Goal: Information Seeking & Learning: Learn about a topic

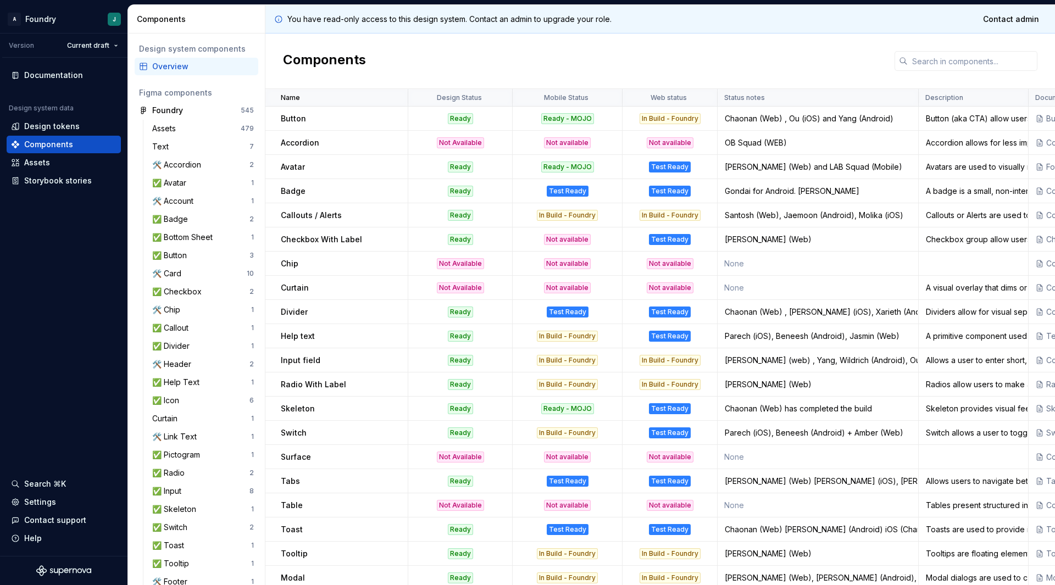
click at [359, 266] on div "Chip" at bounding box center [344, 263] width 126 height 11
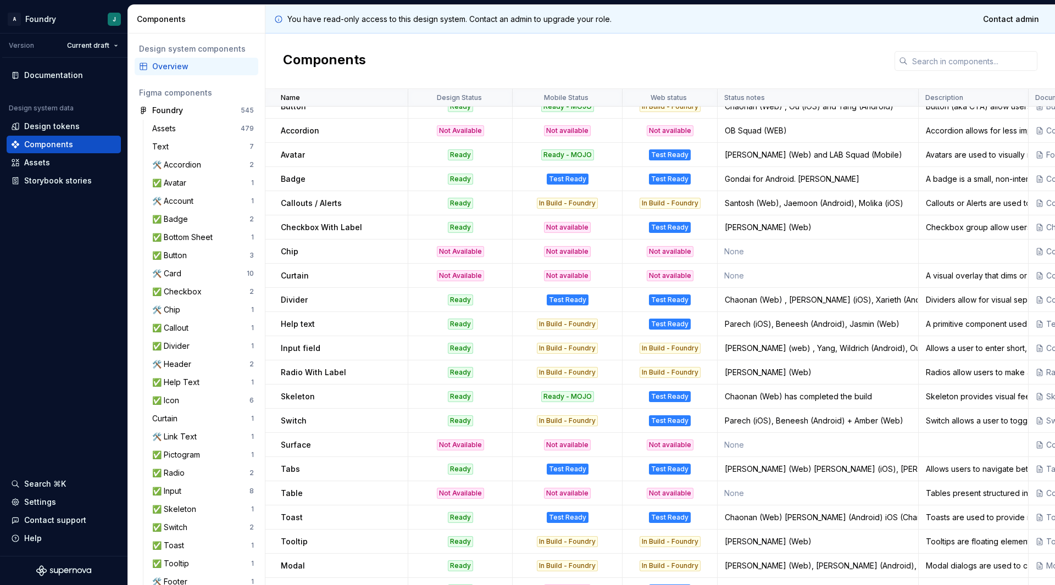
scroll to position [12, 0]
click at [346, 173] on td "Badge" at bounding box center [336, 179] width 143 height 24
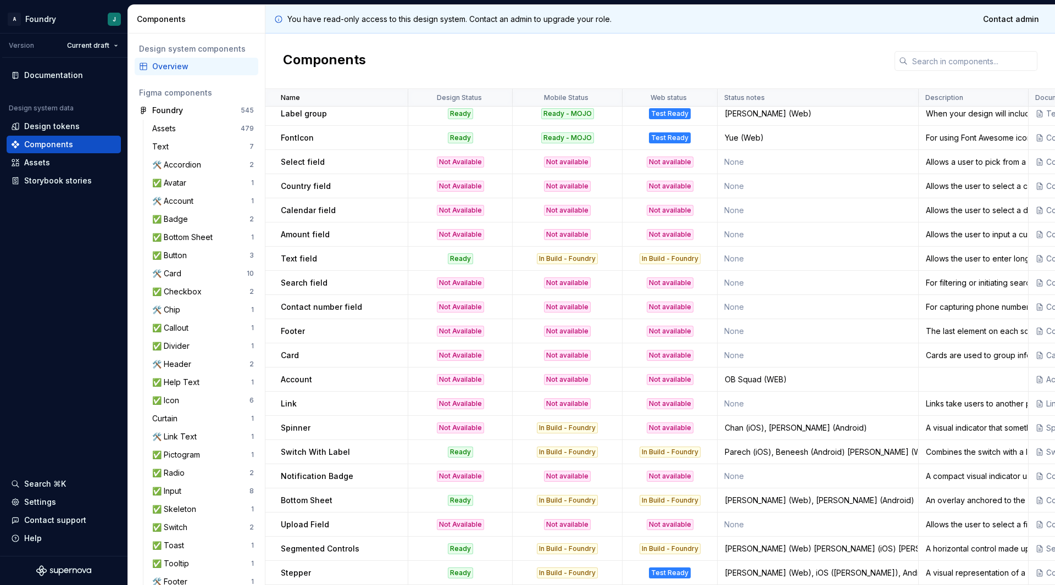
scroll to position [833, 0]
click at [792, 475] on td "None" at bounding box center [818, 476] width 201 height 24
click at [740, 469] on td "None" at bounding box center [818, 476] width 201 height 24
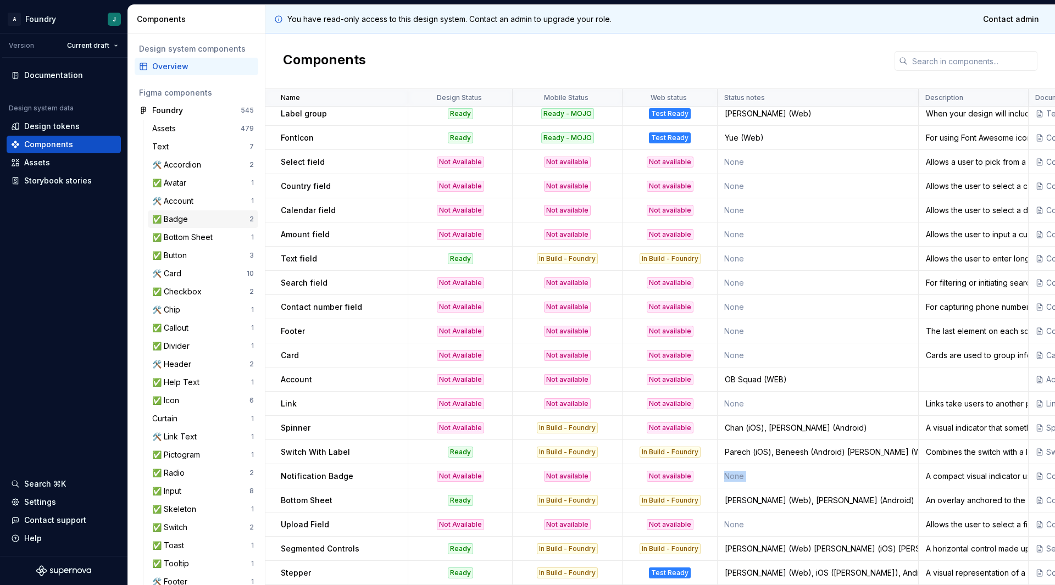
click at [178, 218] on div "✅ Badge" at bounding box center [172, 219] width 40 height 11
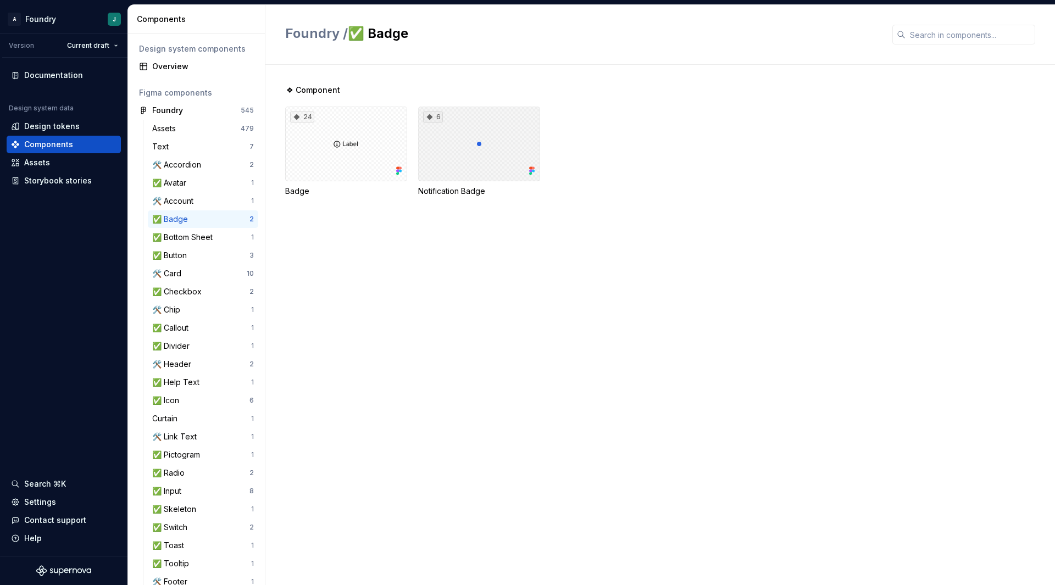
click at [484, 146] on div "6" at bounding box center [479, 144] width 122 height 75
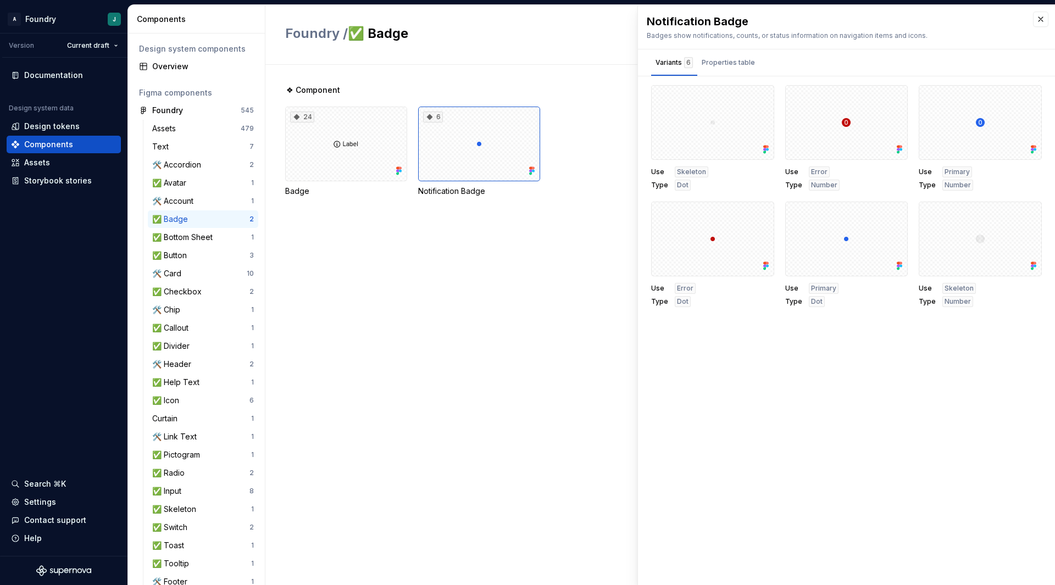
click at [562, 280] on div "❖ Component 24 Badge 6 Notification Badge" at bounding box center [670, 325] width 770 height 520
click at [1039, 17] on button "button" at bounding box center [1040, 19] width 15 height 15
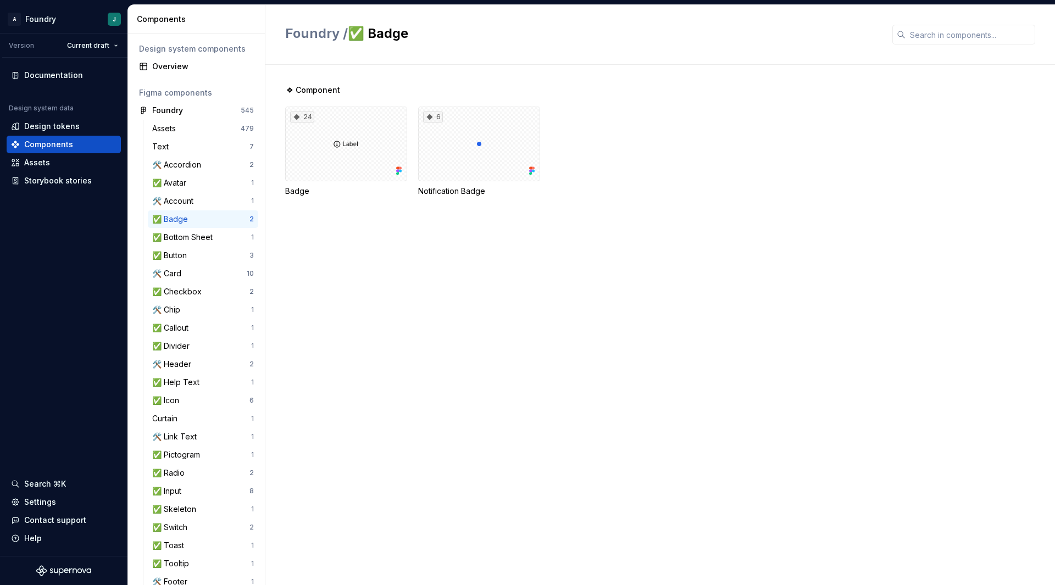
click at [210, 222] on div "✅ Badge" at bounding box center [200, 219] width 97 height 11
click at [193, 218] on div "✅ Badge" at bounding box center [200, 219] width 97 height 11
click at [309, 34] on span "Foundry /" at bounding box center [316, 33] width 63 height 16
click at [181, 65] on div "Overview" at bounding box center [203, 66] width 102 height 11
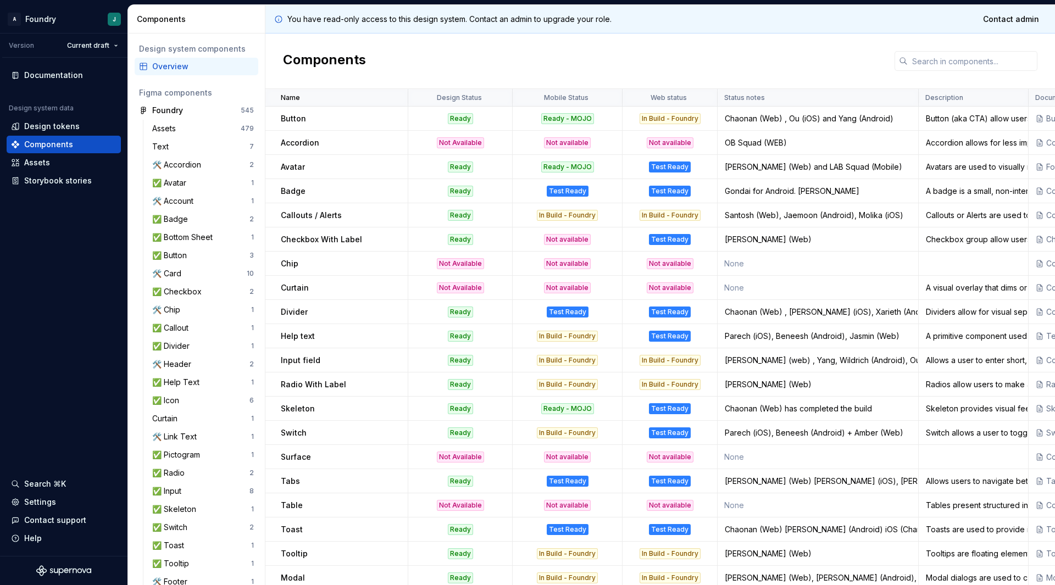
click at [614, 251] on td "Not available" at bounding box center [568, 239] width 110 height 24
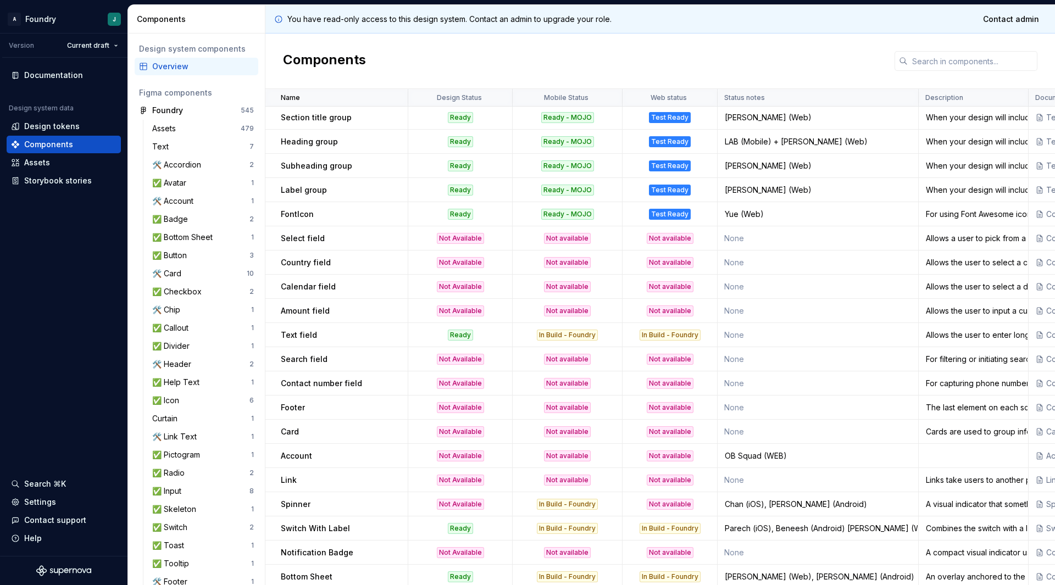
scroll to position [750, 0]
click at [288, 240] on p "Select field" at bounding box center [303, 239] width 44 height 11
click at [300, 238] on p "Select field" at bounding box center [303, 239] width 44 height 11
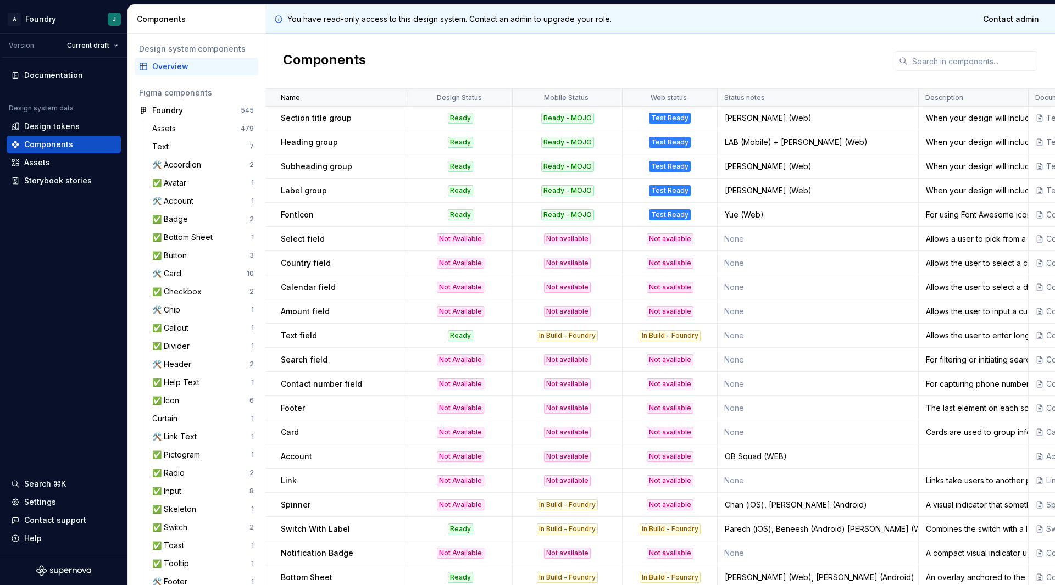
click at [281, 265] on p "Country field" at bounding box center [306, 263] width 50 height 11
click at [317, 321] on td "Amount field" at bounding box center [336, 311] width 143 height 24
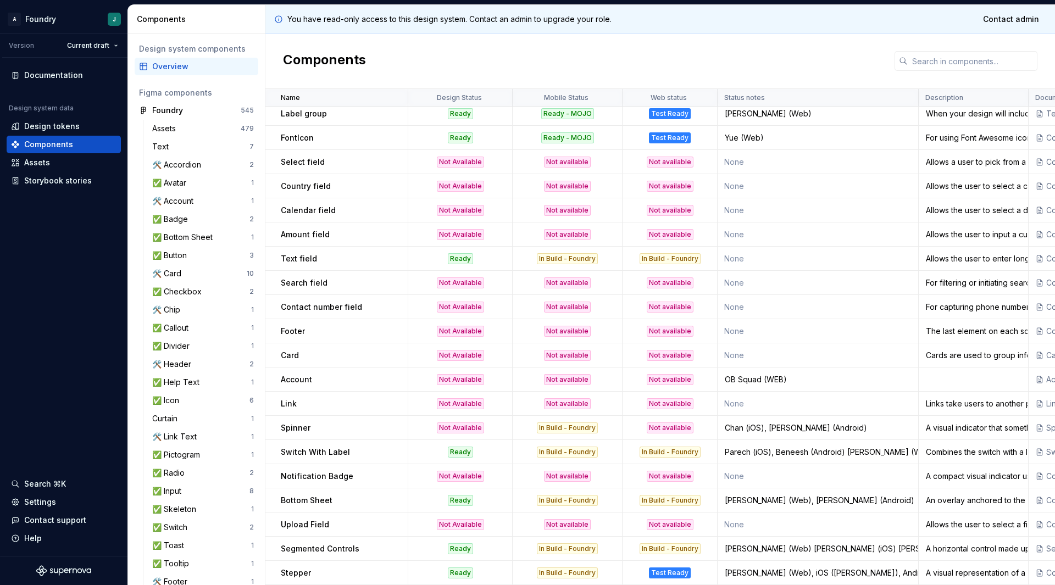
click at [290, 398] on p "Link" at bounding box center [289, 403] width 16 height 11
click at [639, 401] on div "Not available" at bounding box center [669, 403] width 93 height 11
click at [753, 401] on td "None" at bounding box center [818, 404] width 201 height 24
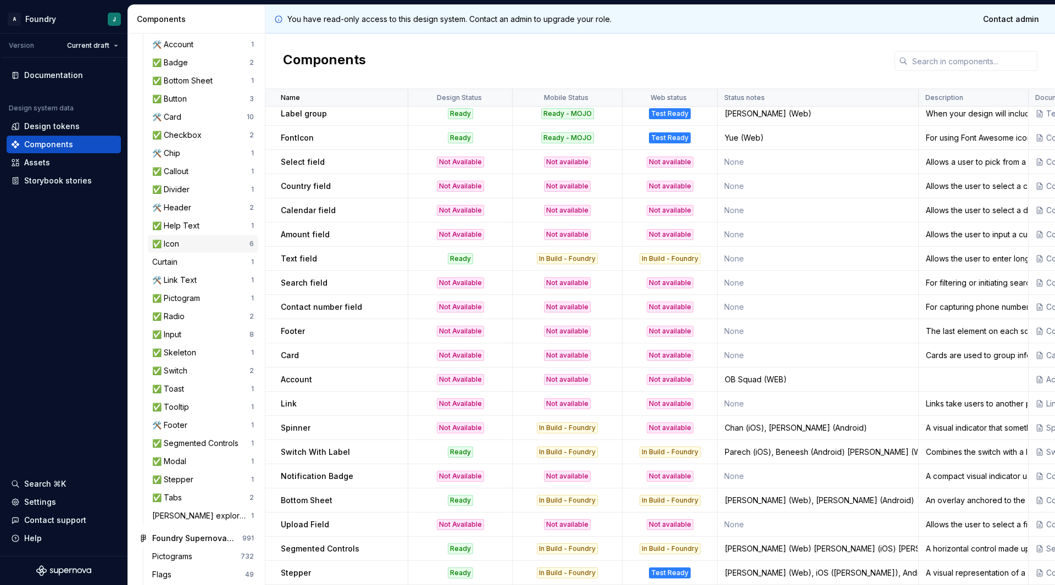
scroll to position [157, 0]
click at [198, 285] on div "🛠️ Link Text" at bounding box center [176, 279] width 49 height 11
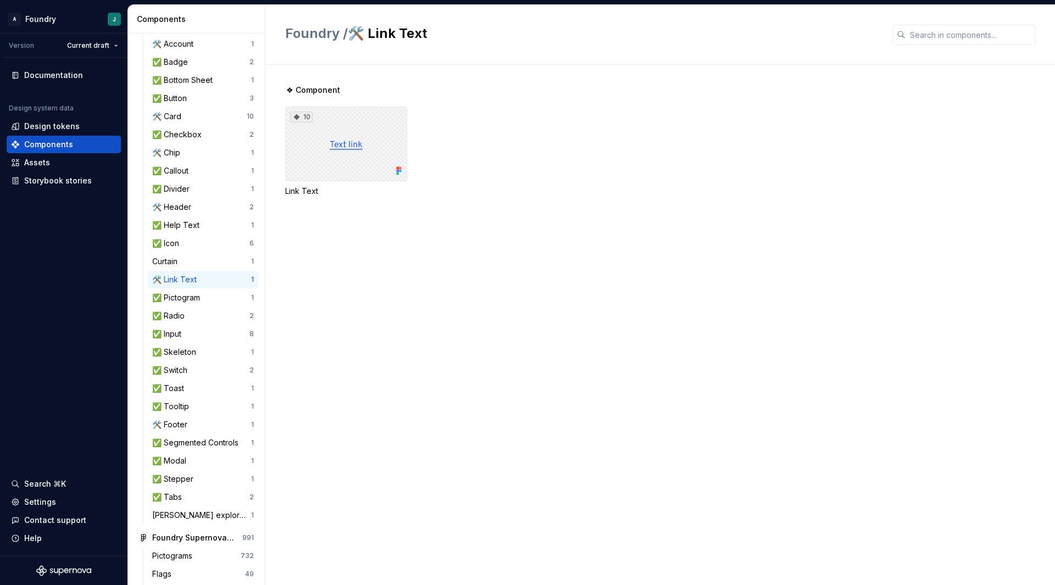
click at [339, 148] on div "10" at bounding box center [346, 144] width 122 height 75
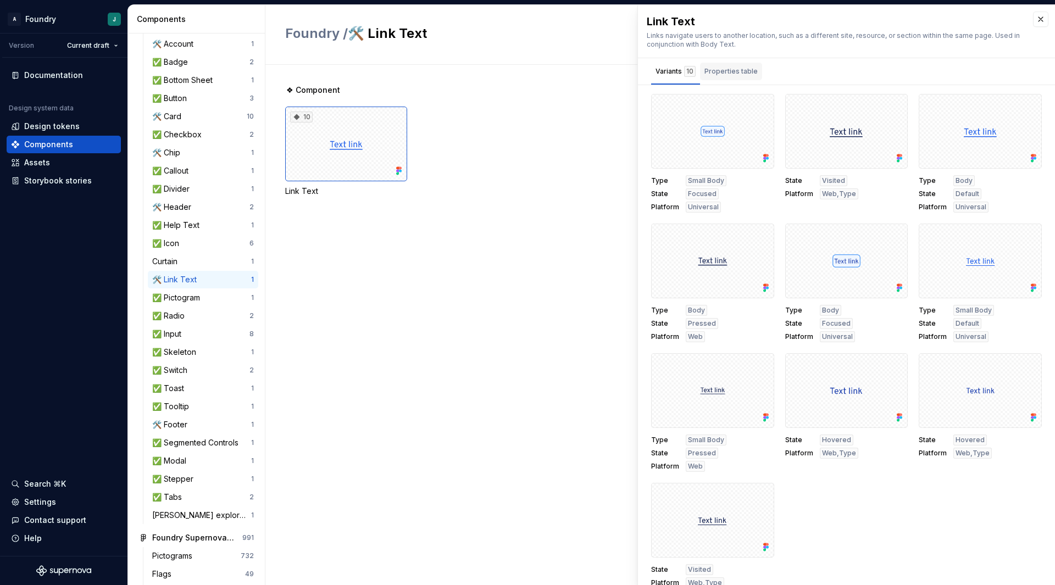
click at [740, 70] on div "Properties table" at bounding box center [730, 71] width 53 height 11
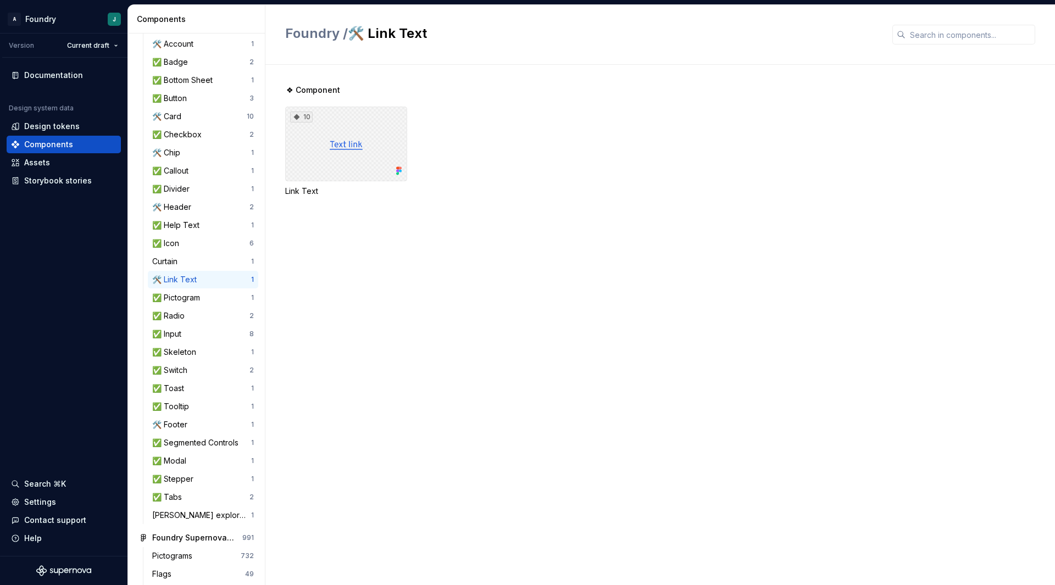
click at [340, 140] on div "10" at bounding box center [346, 144] width 122 height 75
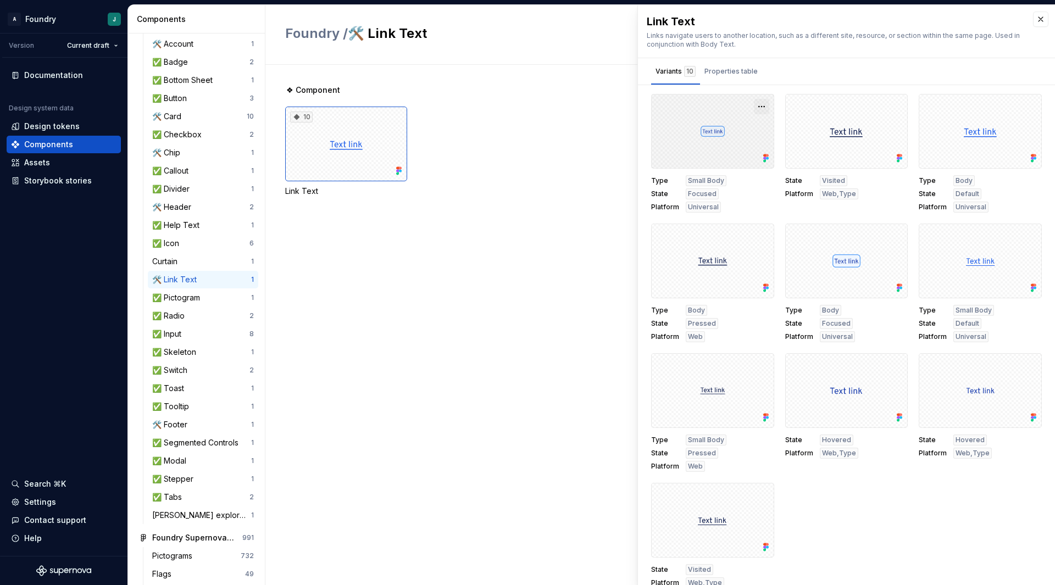
click at [756, 107] on button "button" at bounding box center [761, 106] width 15 height 15
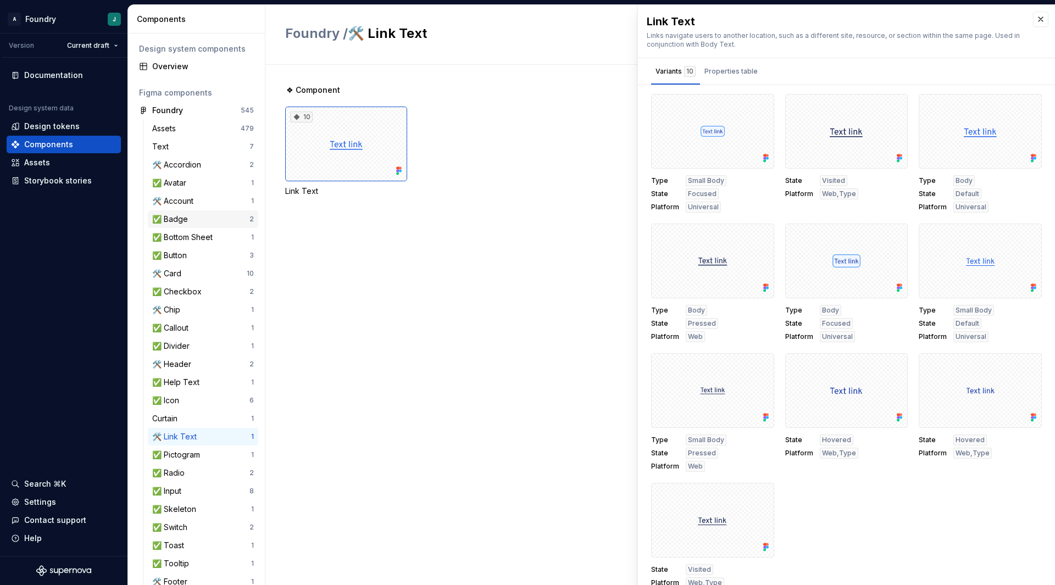
click at [198, 218] on div "✅ Badge" at bounding box center [200, 219] width 97 height 11
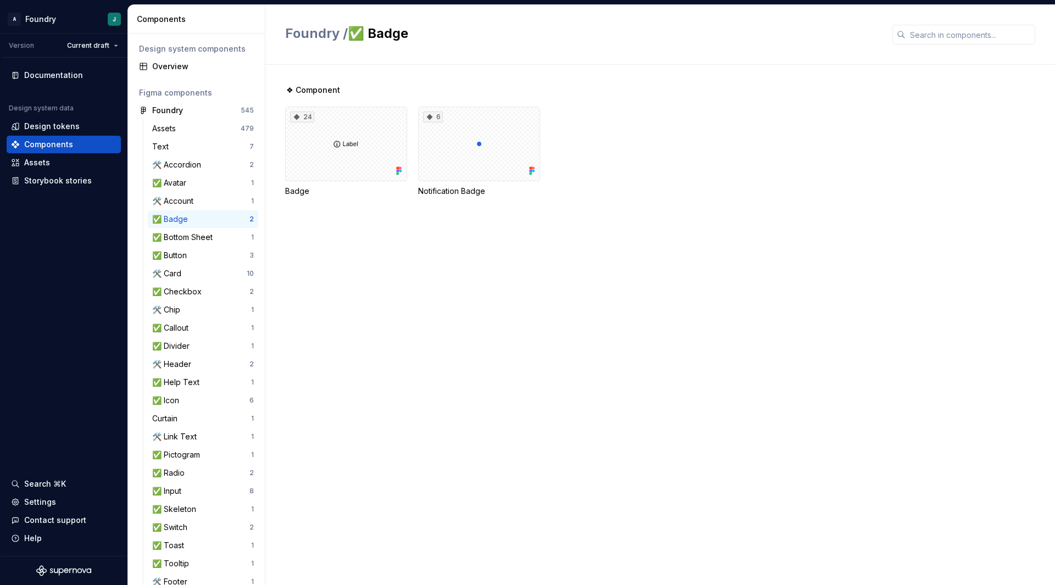
click at [661, 439] on div "❖ Component 24 Badge 6 Notification Badge" at bounding box center [670, 325] width 770 height 520
click at [526, 363] on div "❖ Component 24 Badge 6 Notification Badge" at bounding box center [670, 325] width 770 height 520
click at [478, 138] on div "6" at bounding box center [479, 144] width 122 height 75
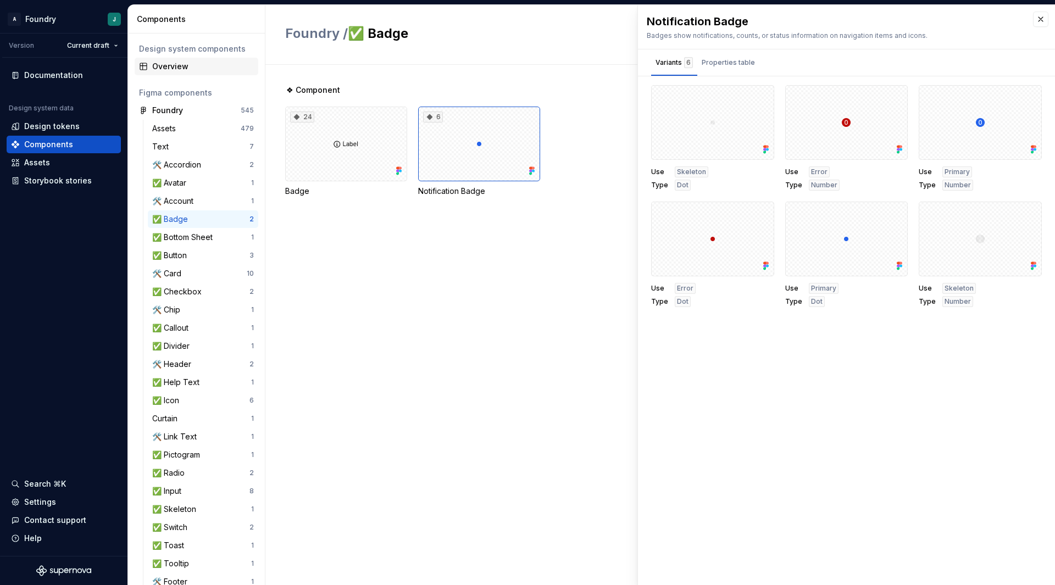
click at [196, 64] on div "Overview" at bounding box center [203, 66] width 102 height 11
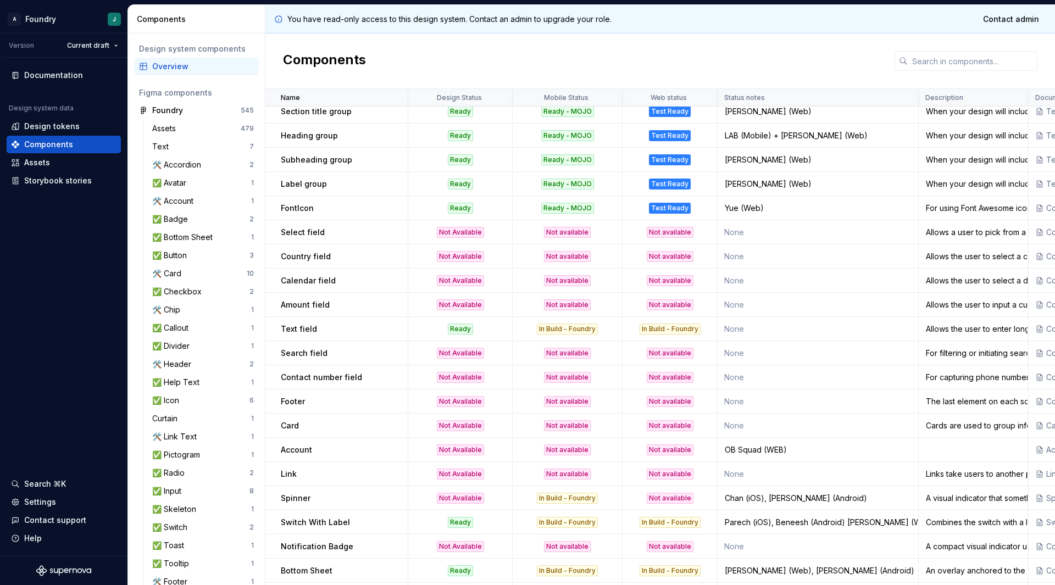
scroll to position [833, 0]
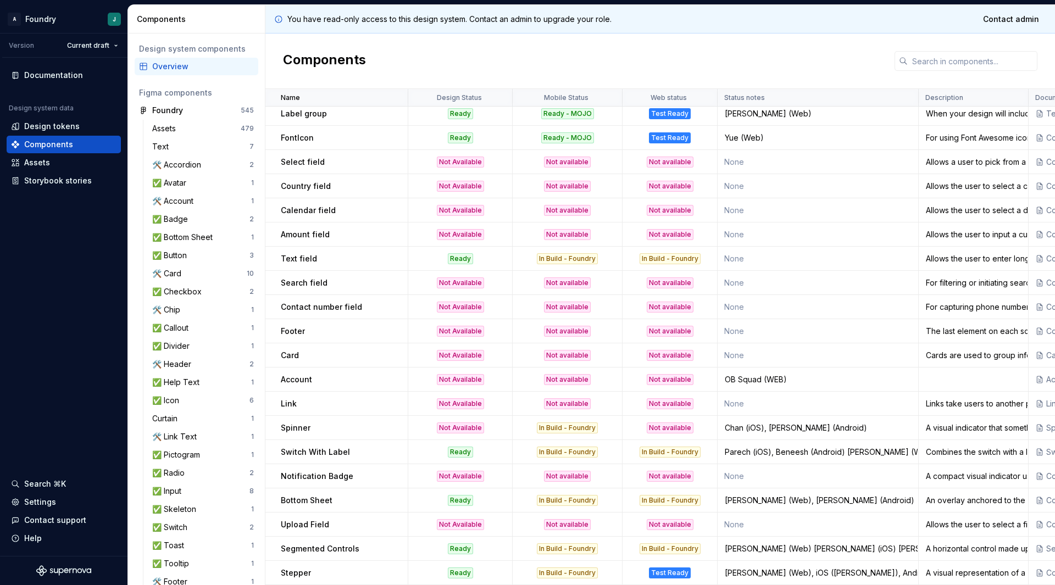
click at [292, 471] on p "Notification Badge" at bounding box center [317, 476] width 73 height 11
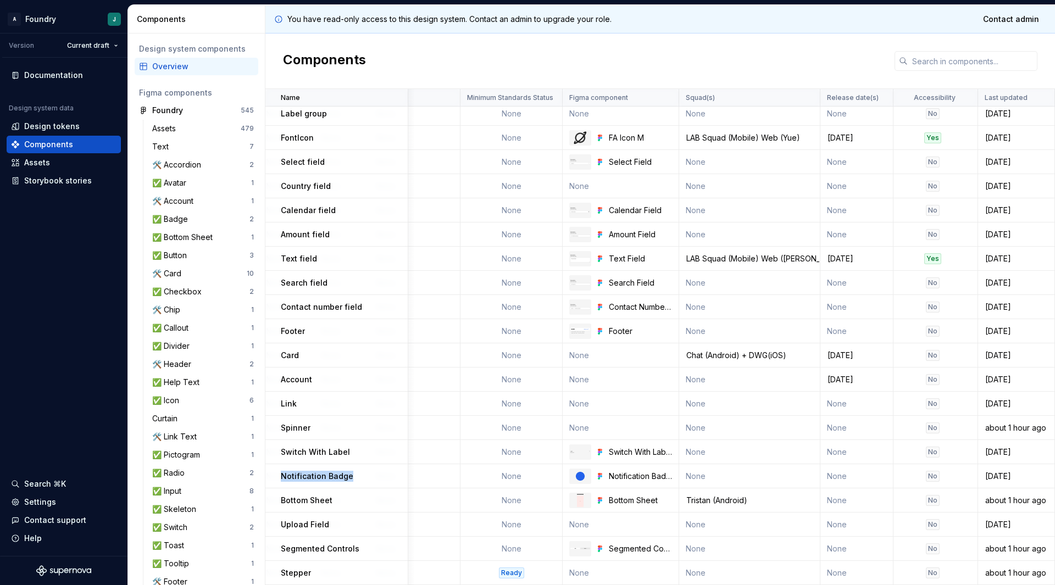
scroll to position [828, 890]
click at [1017, 21] on span "Contact admin" at bounding box center [1011, 19] width 56 height 11
click at [992, 19] on span "Contact admin" at bounding box center [1011, 19] width 56 height 11
click at [356, 423] on div "Spinner" at bounding box center [344, 428] width 126 height 11
click at [321, 478] on p "Notification Badge" at bounding box center [317, 476] width 73 height 11
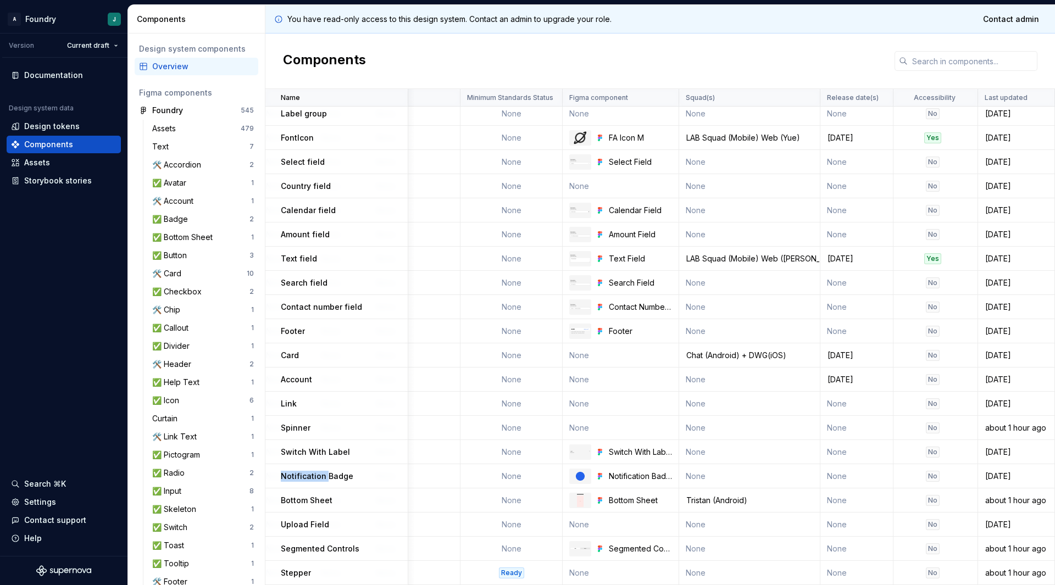
click at [321, 478] on p "Notification Badge" at bounding box center [317, 476] width 73 height 11
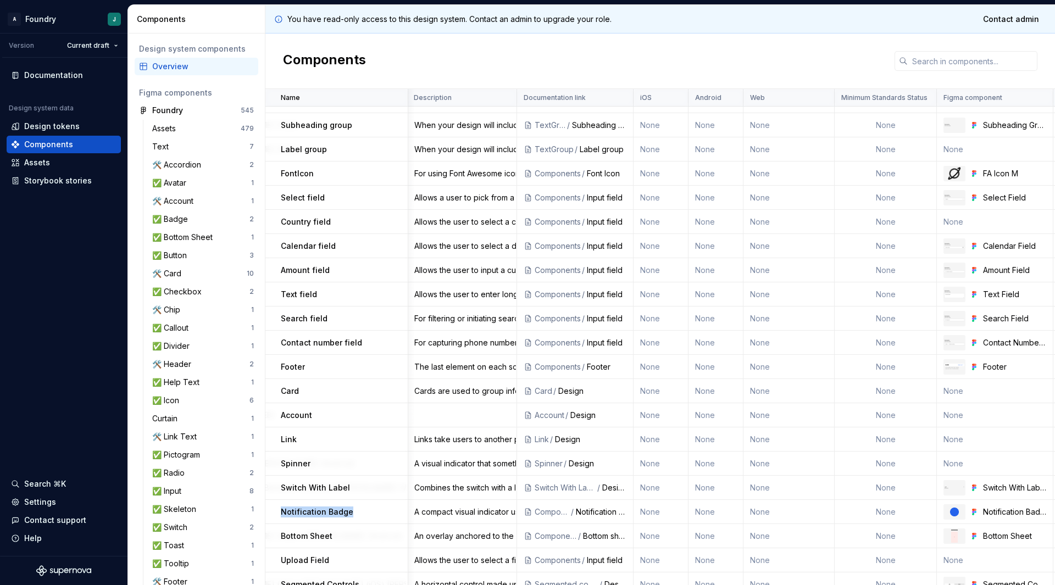
scroll to position [791, 512]
click at [464, 513] on div "A compact visual indicator used to signal the presence of new or unread items." at bounding box center [462, 512] width 108 height 11
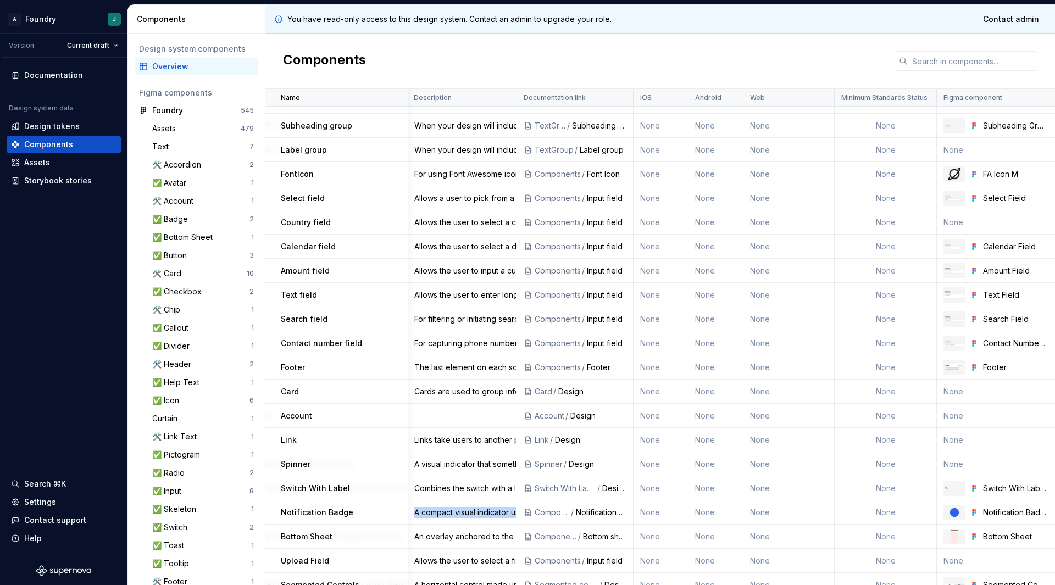
scroll to position [791, 0]
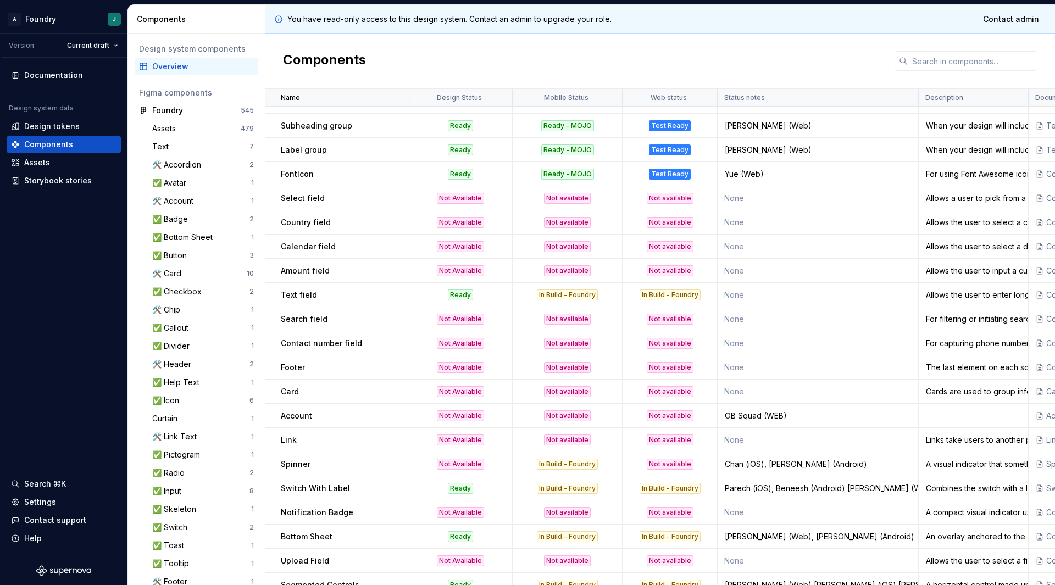
click at [773, 511] on td "None" at bounding box center [818, 513] width 201 height 24
click at [275, 512] on td "Notification Badge" at bounding box center [336, 513] width 143 height 24
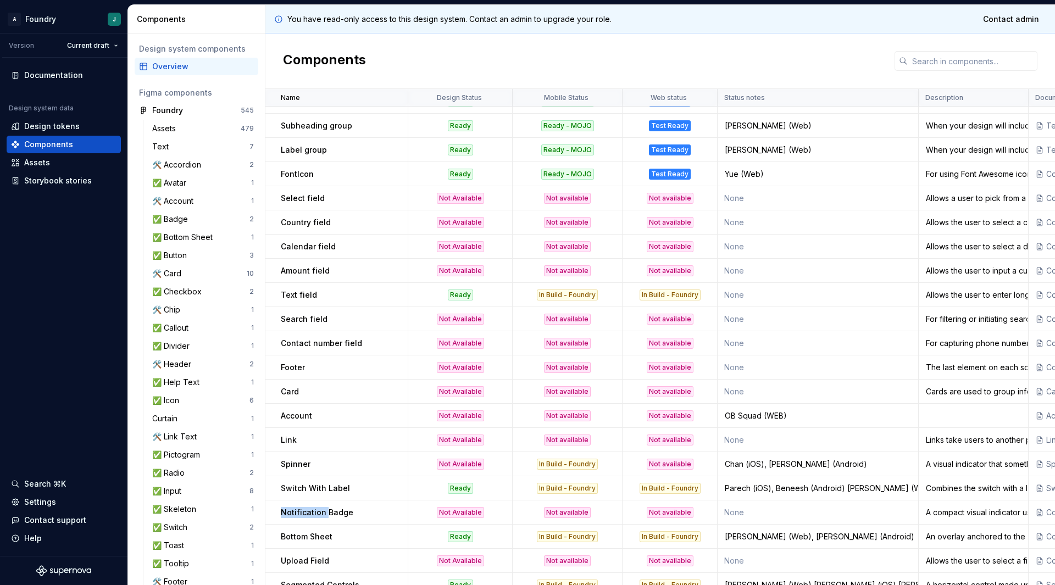
click at [275, 512] on td "Notification Badge" at bounding box center [336, 513] width 143 height 24
click at [726, 492] on div "Parech (iOS), Beneesh (Android) [PERSON_NAME] (Web)" at bounding box center [817, 488] width 199 height 11
click at [298, 488] on p "Switch With Label" at bounding box center [315, 488] width 69 height 11
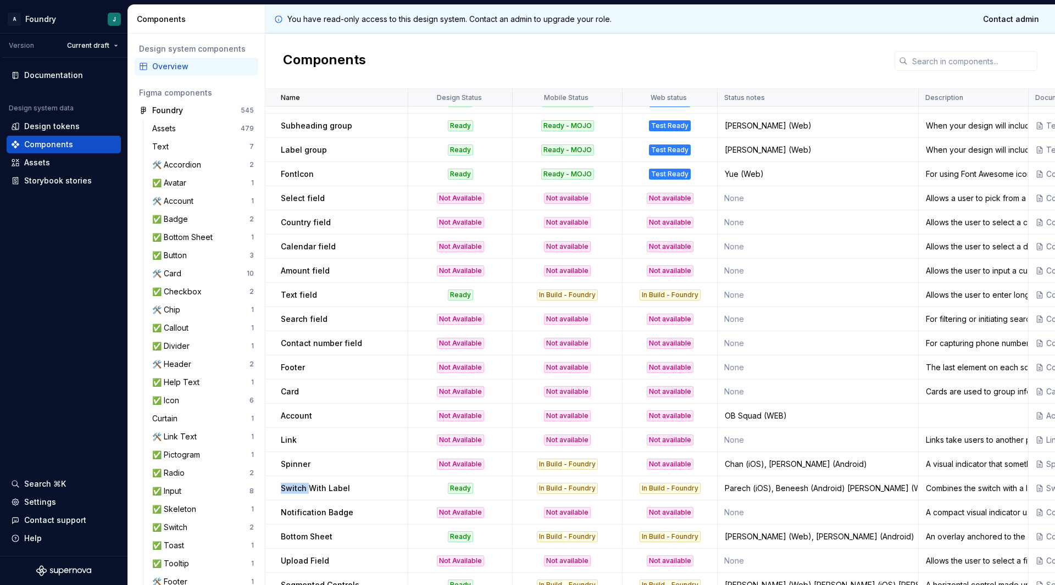
click at [298, 488] on p "Switch With Label" at bounding box center [315, 488] width 69 height 11
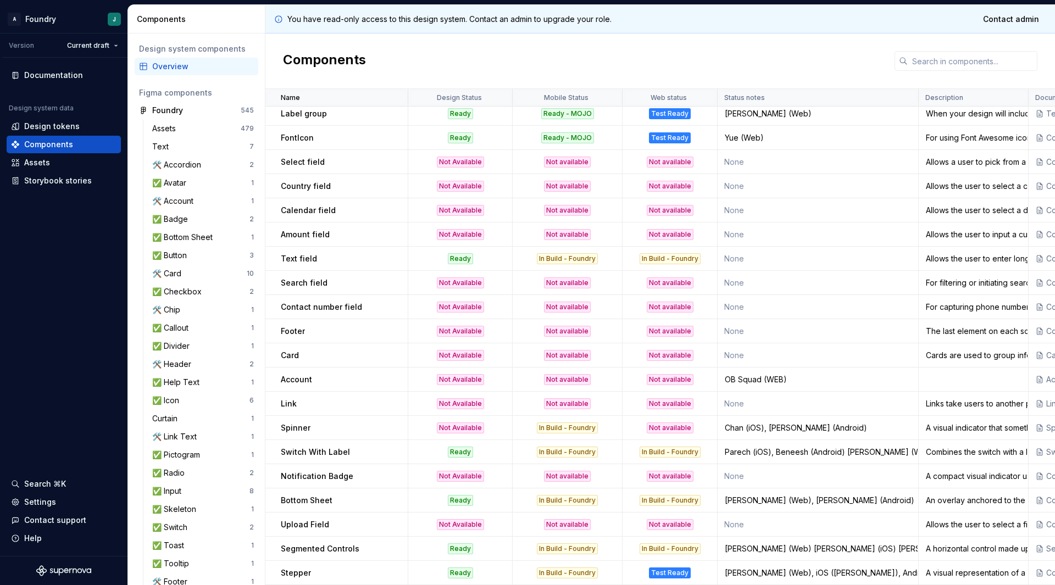
click at [380, 495] on div "Bottom Sheet" at bounding box center [344, 500] width 126 height 11
click at [299, 513] on td "Upload Field" at bounding box center [336, 525] width 143 height 24
click at [311, 481] on td "Notification Badge" at bounding box center [336, 476] width 143 height 24
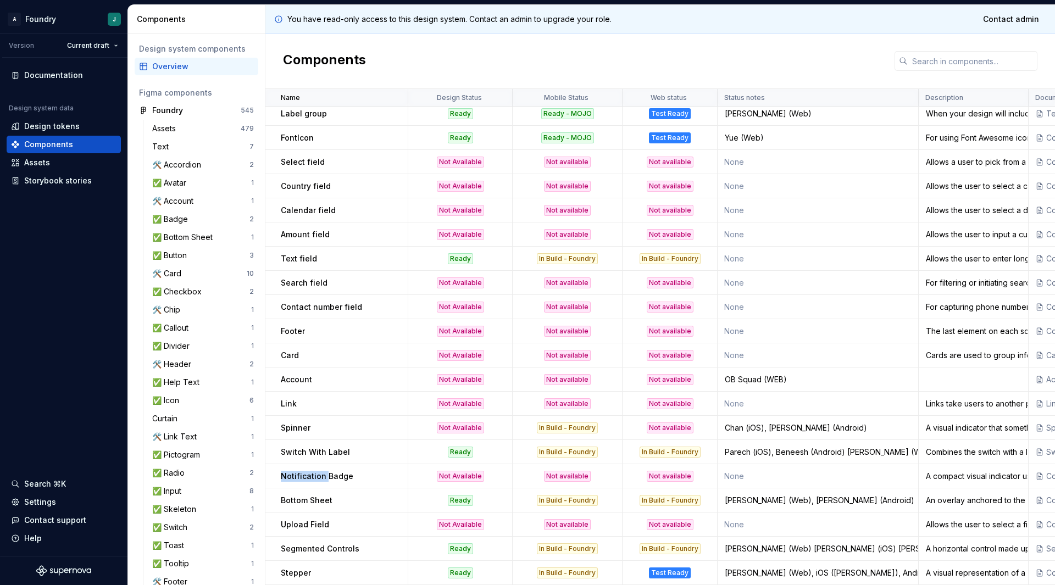
click at [311, 481] on td "Notification Badge" at bounding box center [336, 476] width 143 height 24
click at [334, 561] on td "Stepper" at bounding box center [336, 573] width 143 height 24
click at [386, 205] on div "Calendar field" at bounding box center [344, 210] width 126 height 11
click at [365, 404] on td "Link" at bounding box center [336, 404] width 143 height 24
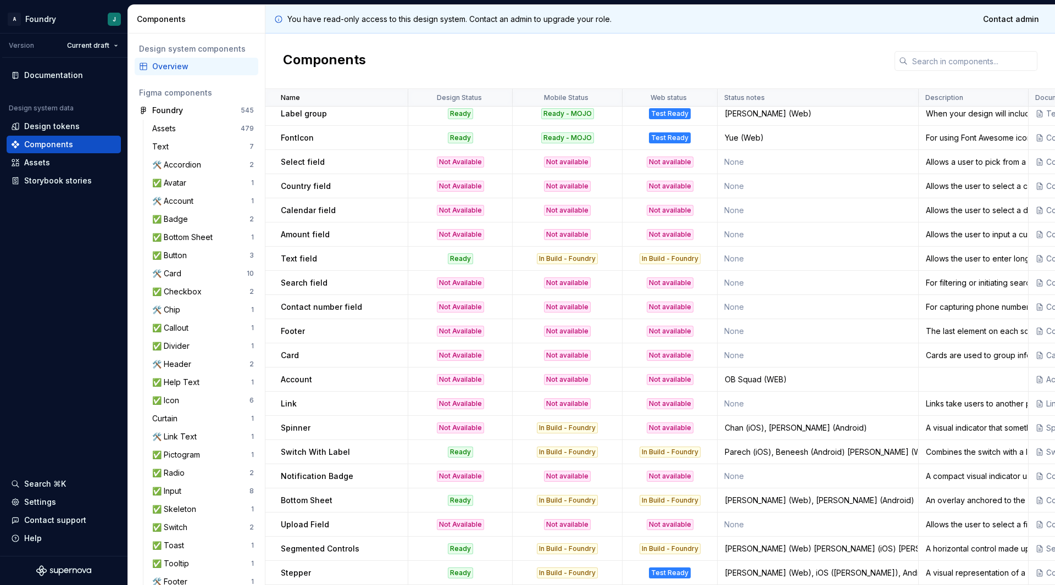
click at [365, 404] on td "Link" at bounding box center [336, 404] width 143 height 24
click at [798, 500] on div "[PERSON_NAME] (Web), [PERSON_NAME] (Android)" at bounding box center [817, 500] width 199 height 11
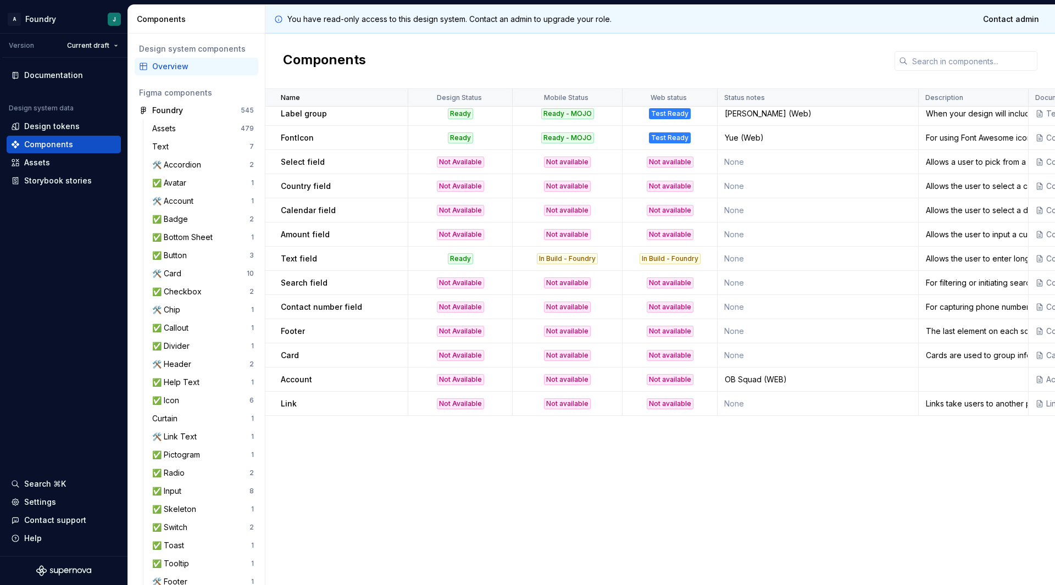
scroll to position [383, 0]
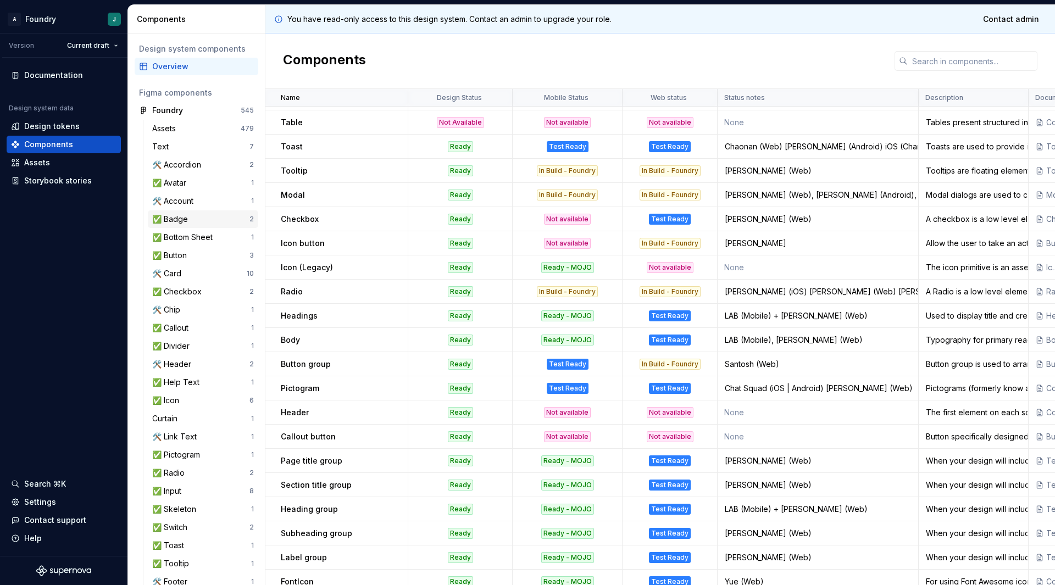
click at [201, 216] on div "✅ Badge" at bounding box center [200, 219] width 97 height 11
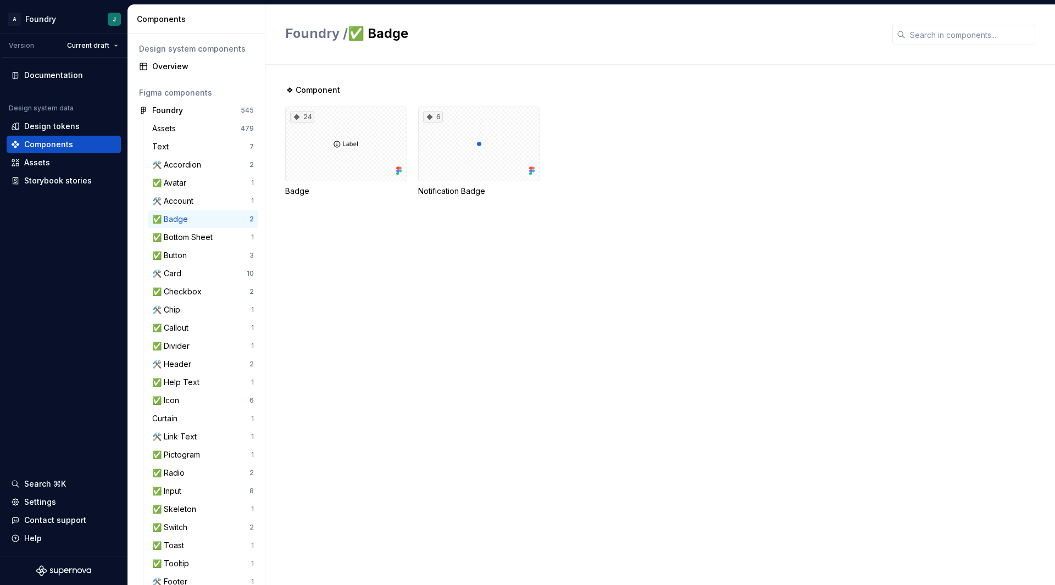
click at [559, 388] on div "❖ Component 24 Badge 6 Notification Badge" at bounding box center [670, 325] width 770 height 520
